Goal: Information Seeking & Learning: Learn about a topic

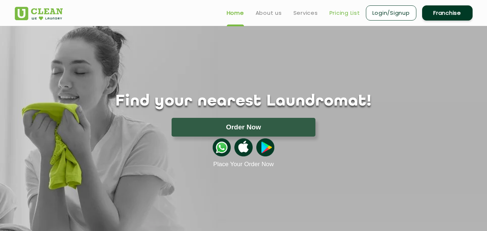
click at [338, 11] on link "Pricing List" at bounding box center [344, 13] width 31 height 9
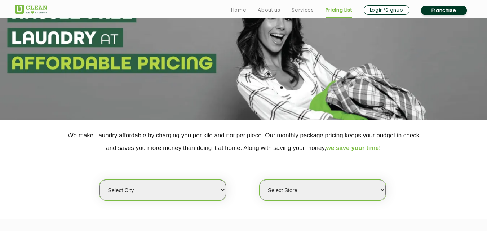
scroll to position [67, 0]
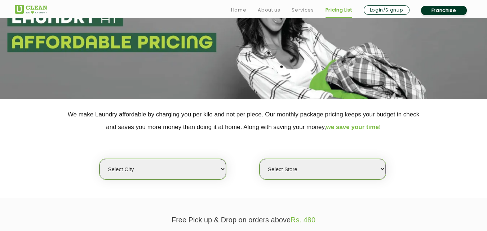
click at [156, 175] on select "Select city [GEOGRAPHIC_DATA] [GEOGRAPHIC_DATA] [GEOGRAPHIC_DATA] [GEOGRAPHIC_D…" at bounding box center [162, 169] width 126 height 21
select select "26"
click at [99, 159] on select "Select city [GEOGRAPHIC_DATA] [GEOGRAPHIC_DATA] [GEOGRAPHIC_DATA] [GEOGRAPHIC_D…" at bounding box center [162, 169] width 126 height 21
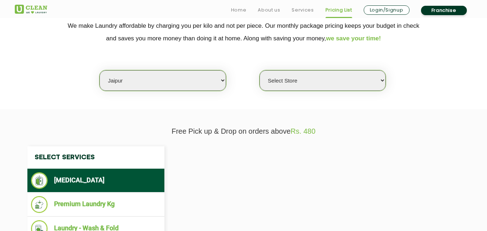
select select "0"
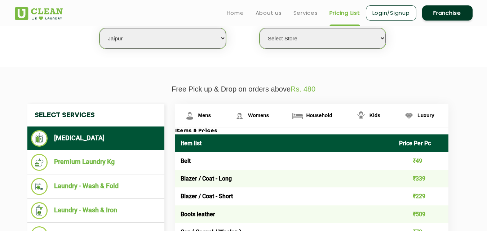
scroll to position [195, 0]
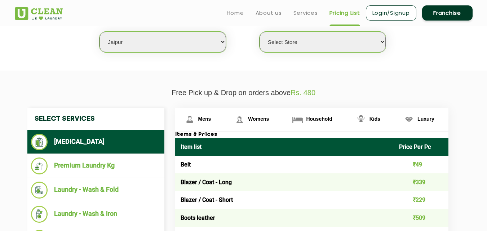
click at [135, 44] on select "Select city [GEOGRAPHIC_DATA] [GEOGRAPHIC_DATA] [GEOGRAPHIC_DATA] [GEOGRAPHIC_D…" at bounding box center [162, 42] width 126 height 21
select select "93"
click at [99, 32] on select "Select city [GEOGRAPHIC_DATA] [GEOGRAPHIC_DATA] [GEOGRAPHIC_DATA] [GEOGRAPHIC_D…" at bounding box center [162, 42] width 126 height 21
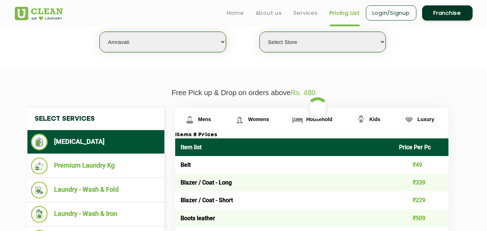
select select "0"
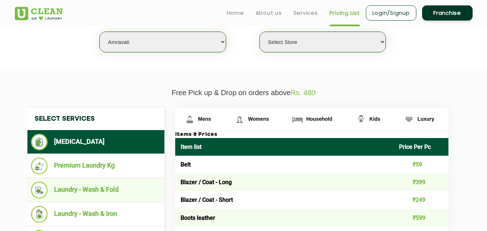
click at [103, 188] on li "Laundry - Wash & Fold" at bounding box center [96, 190] width 130 height 17
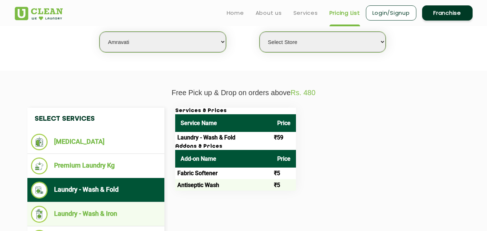
click at [92, 209] on li "Laundry - Wash & Iron" at bounding box center [96, 214] width 130 height 17
